Goal: Transaction & Acquisition: Purchase product/service

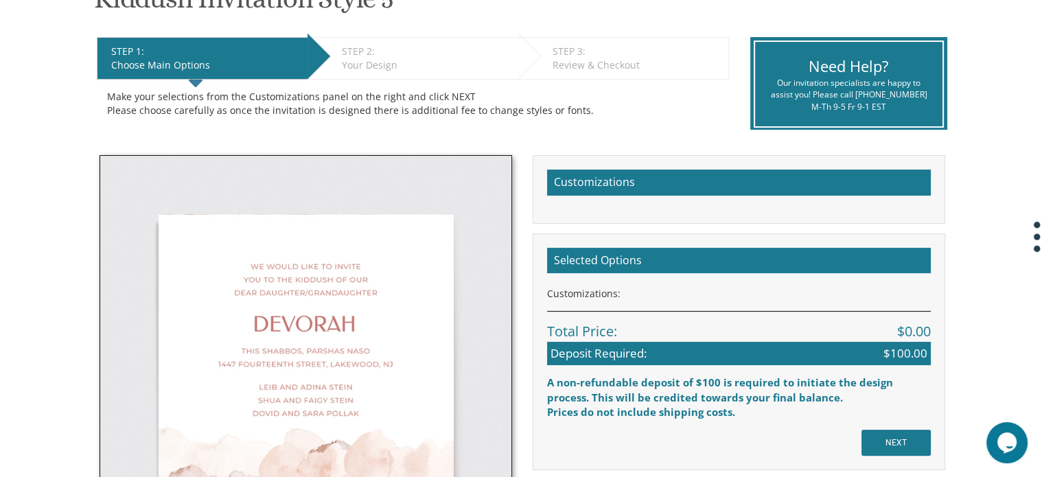
scroll to position [412, 0]
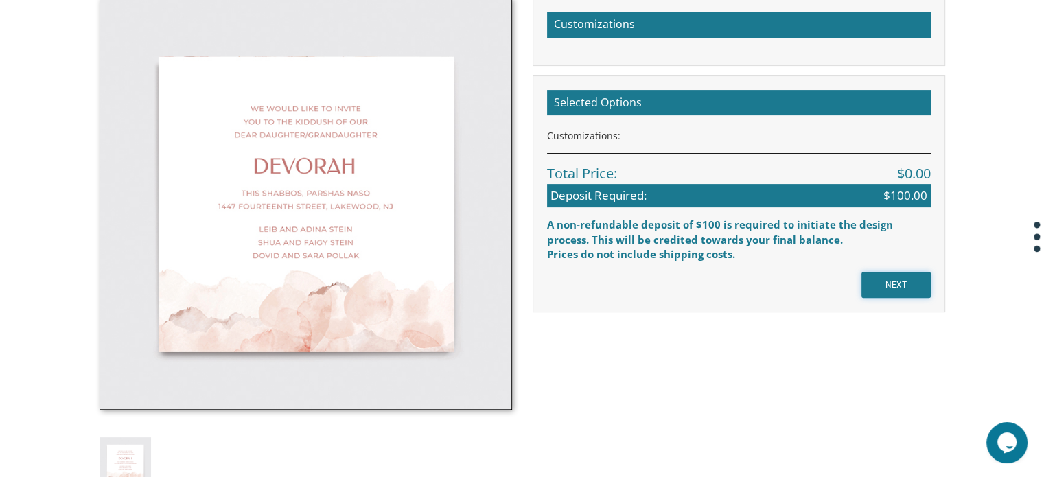
click at [910, 281] on input "NEXT" at bounding box center [896, 285] width 69 height 26
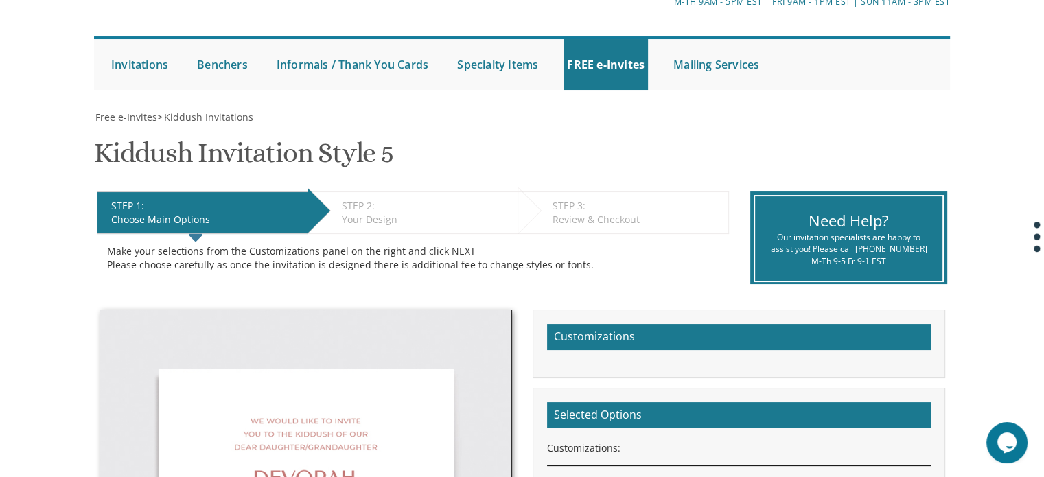
scroll to position [69, 0]
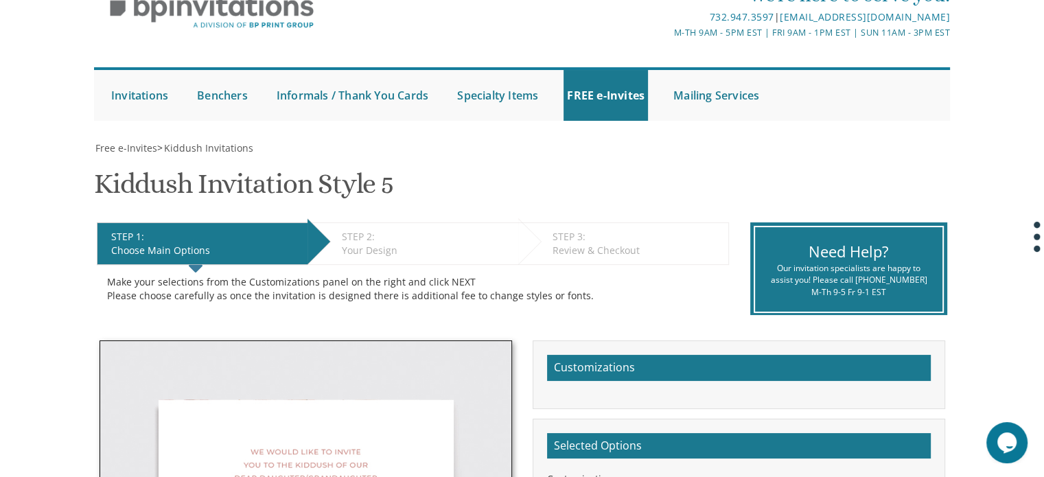
click at [226, 236] on div "STEP 1: EDIT" at bounding box center [205, 237] width 189 height 14
click at [199, 262] on icon at bounding box center [196, 268] width 14 height 24
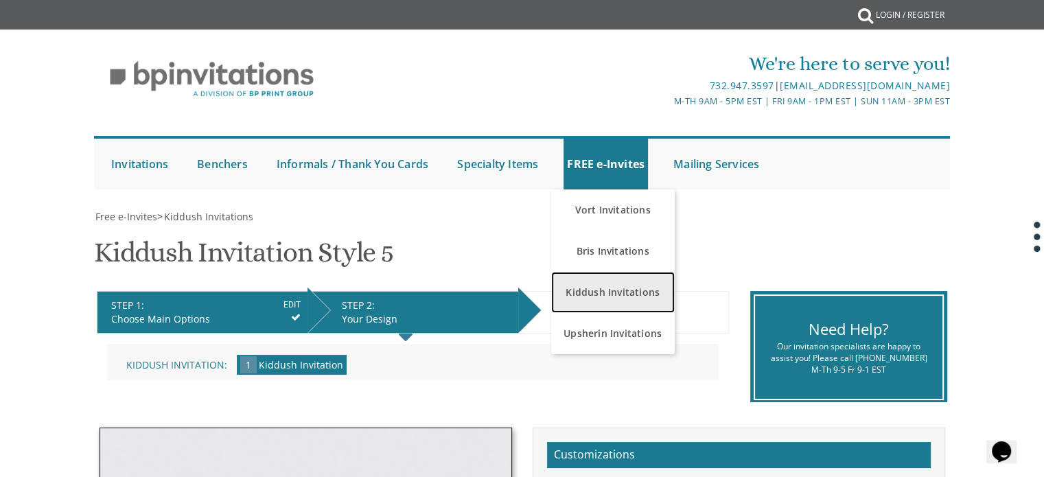
click at [601, 292] on link "Kiddush Invitations" at bounding box center [613, 292] width 124 height 41
click at [601, 293] on link "Kiddush Invitations" at bounding box center [613, 292] width 124 height 41
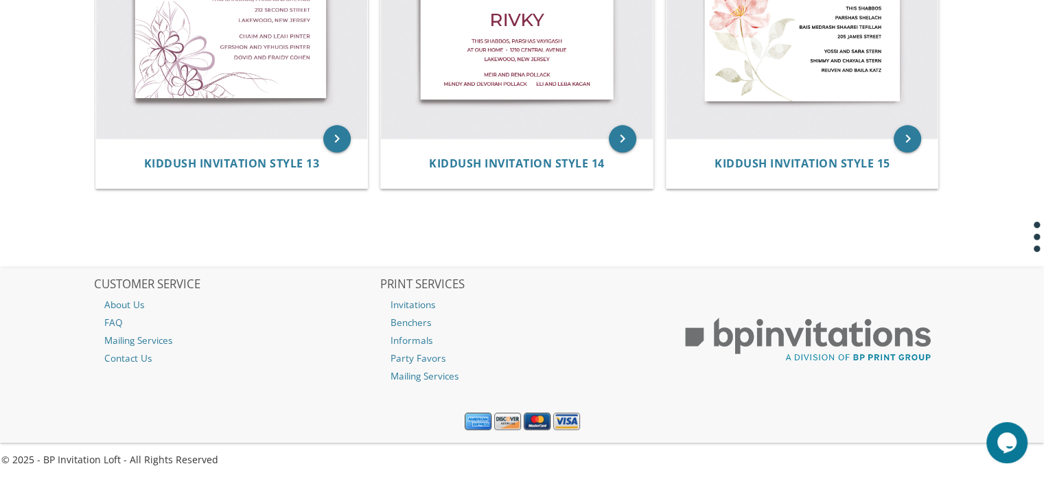
scroll to position [1787, 0]
